Goal: Task Accomplishment & Management: Manage account settings

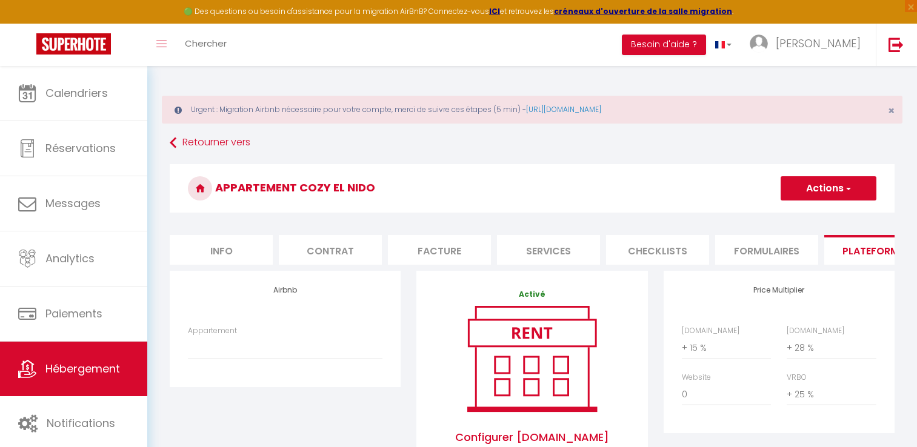
select select "+ 15 %"
select select "+ 28 %"
select select "+ 25 %"
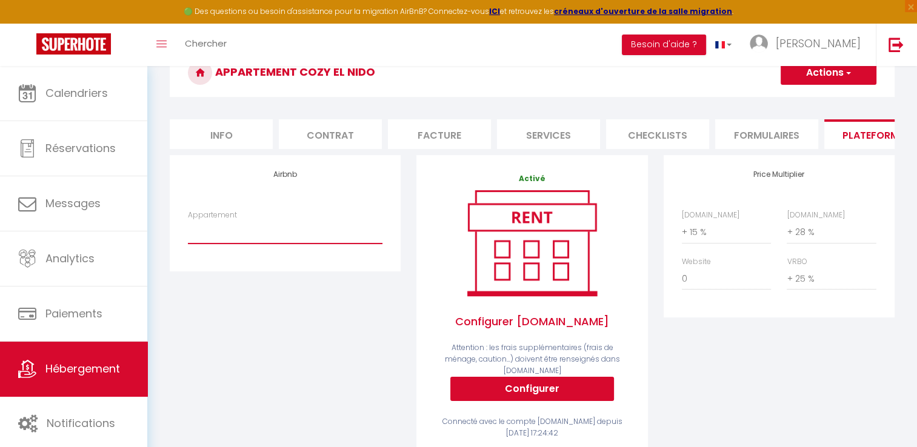
click at [272, 244] on select "Appartement" at bounding box center [285, 232] width 194 height 23
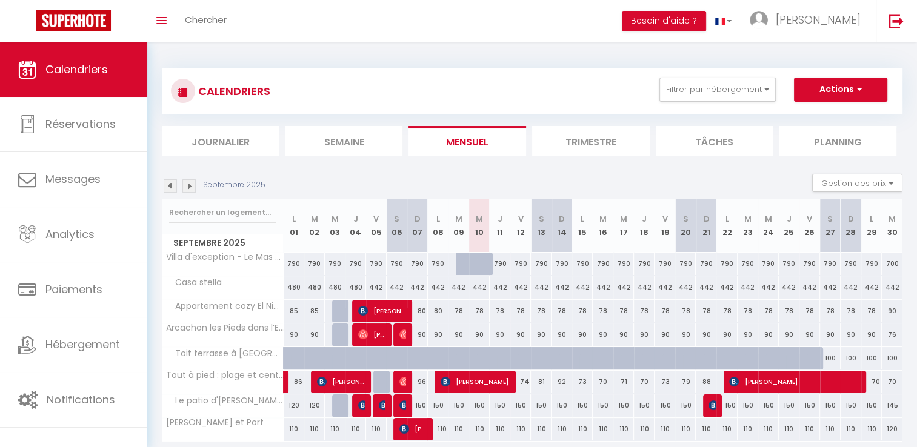
scroll to position [42, 0]
